Goal: Task Accomplishment & Management: Manage account settings

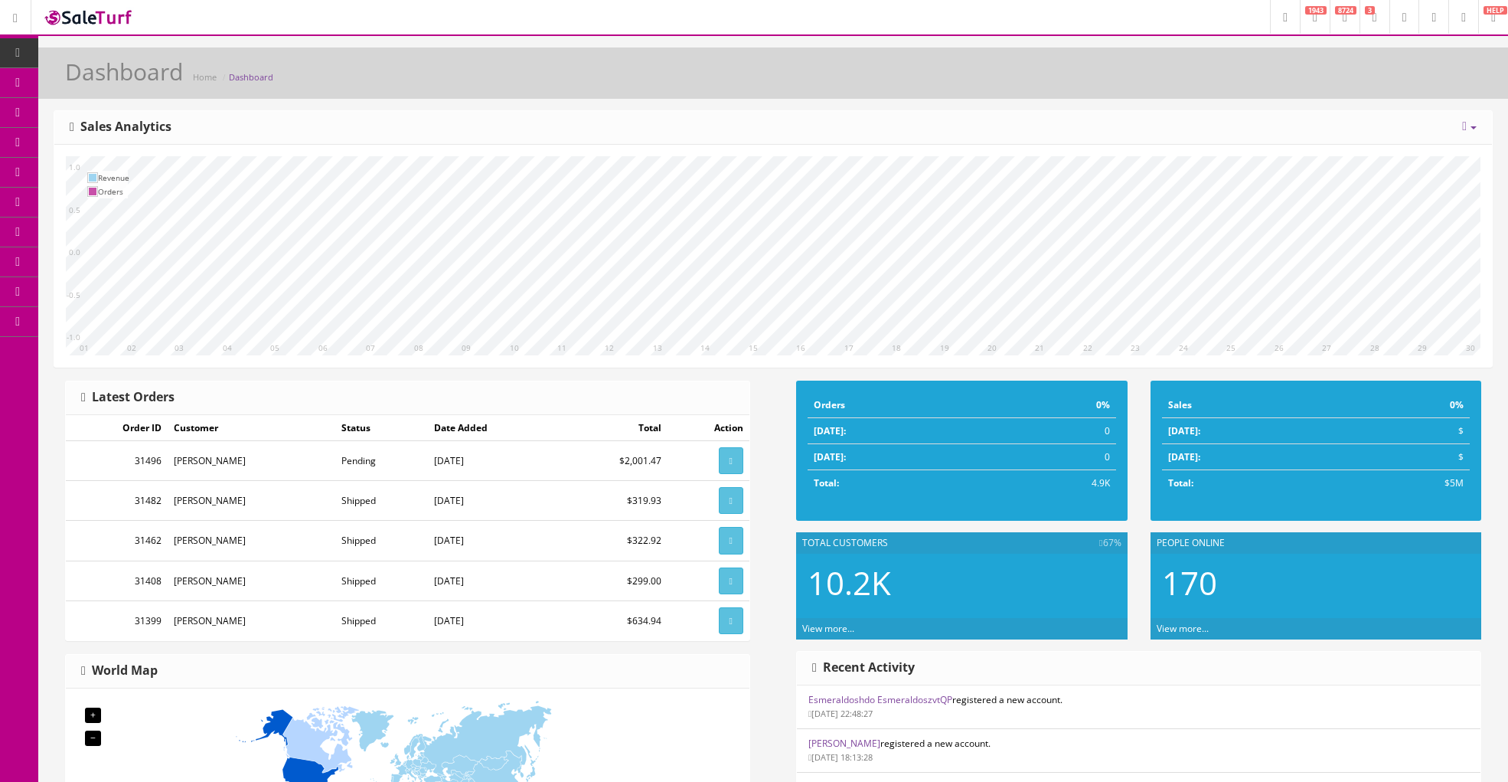
click at [109, 166] on span "Order List" at bounding box center [112, 171] width 42 height 13
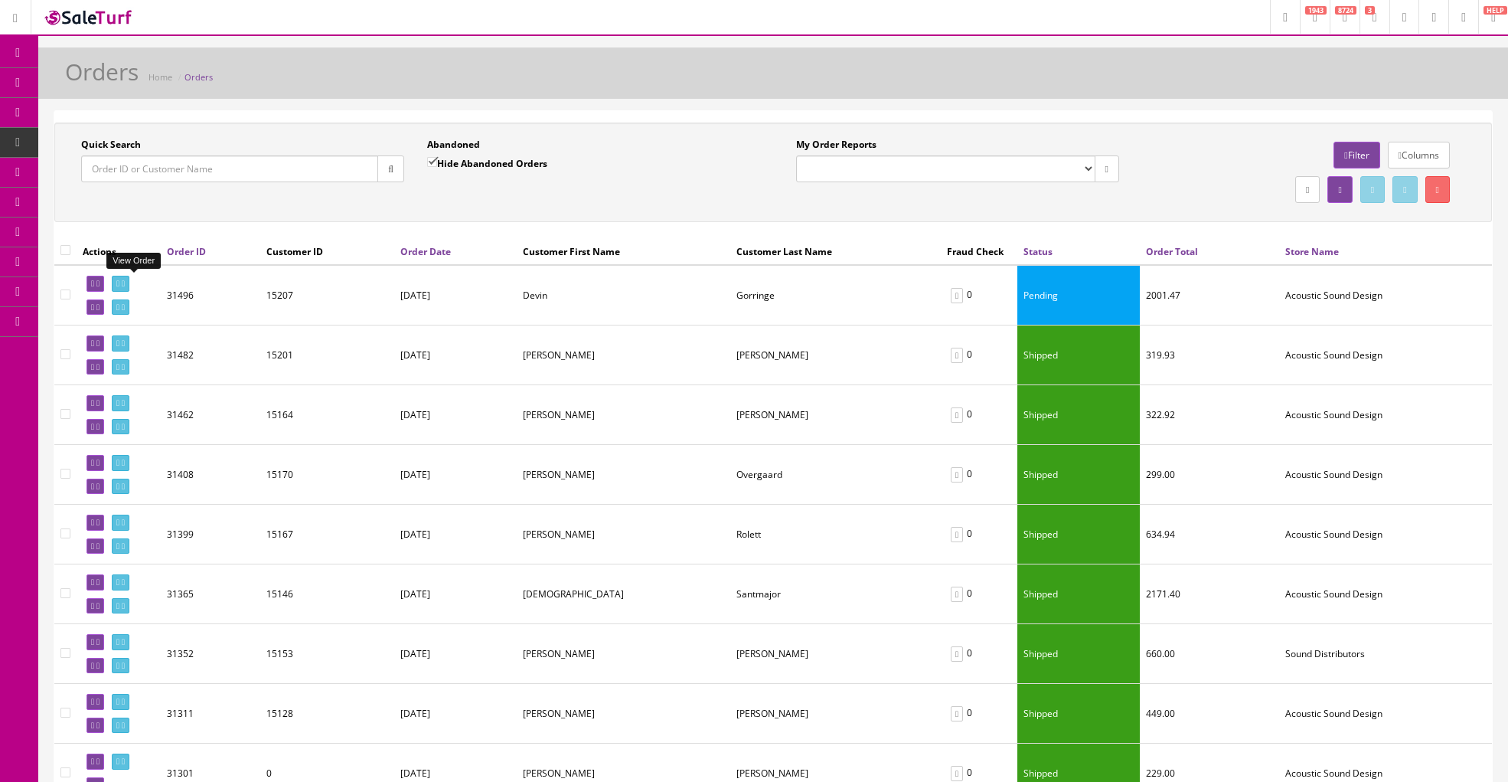
click at [125, 285] on icon at bounding box center [123, 283] width 3 height 8
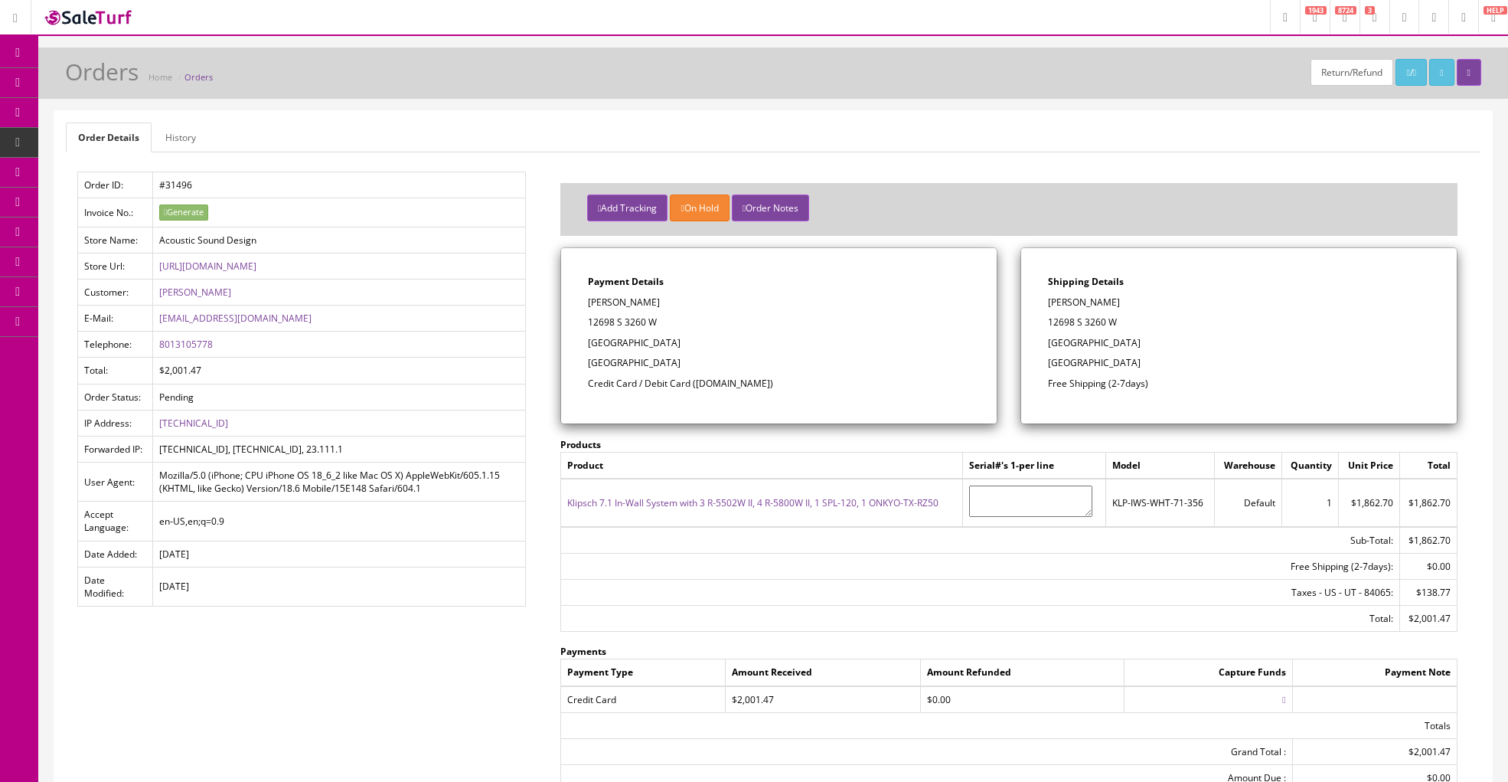
click at [193, 77] on link "Orders" at bounding box center [199, 76] width 28 height 11
